Goal: Manage account settings

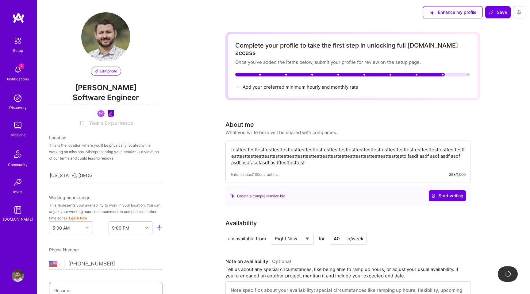
select select "US"
select select "Right Now"
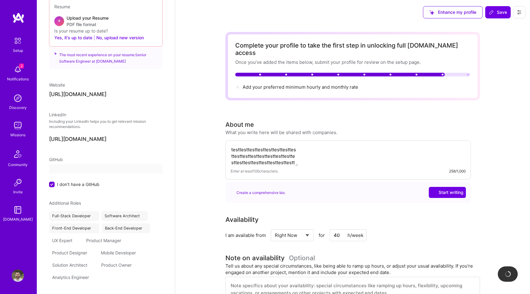
scroll to position [244, 0]
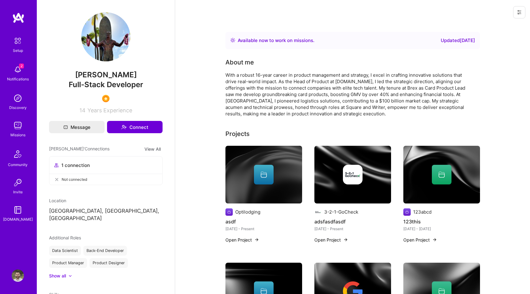
click at [420, 44] on div "Available now to work on missions . Updated [DATE]" at bounding box center [353, 40] width 245 height 7
click at [521, 12] on icon at bounding box center [520, 12] width 4 height 1
click at [498, 29] on button "Login as [PERSON_NAME]" at bounding box center [493, 26] width 65 height 16
